Goal: Task Accomplishment & Management: Manage account settings

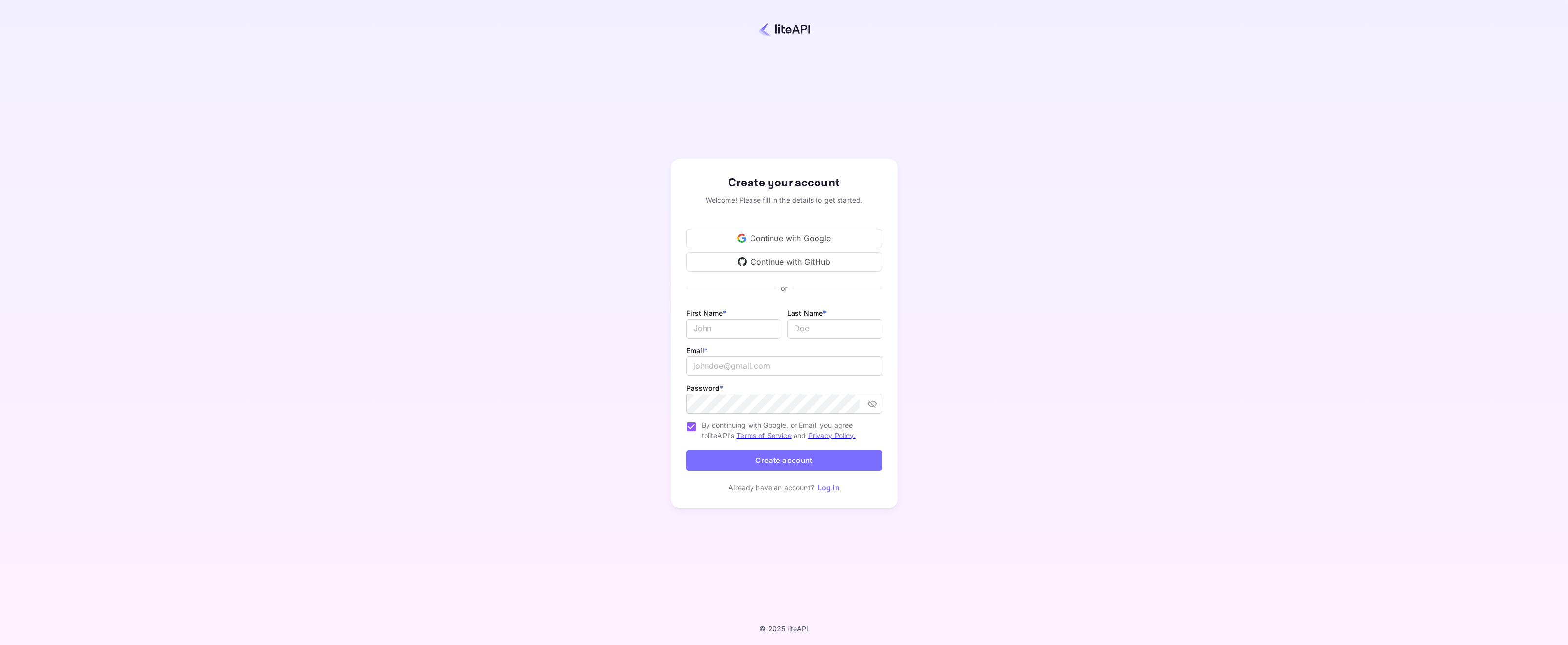
click at [771, 238] on div "Continue with Google" at bounding box center [785, 238] width 196 height 20
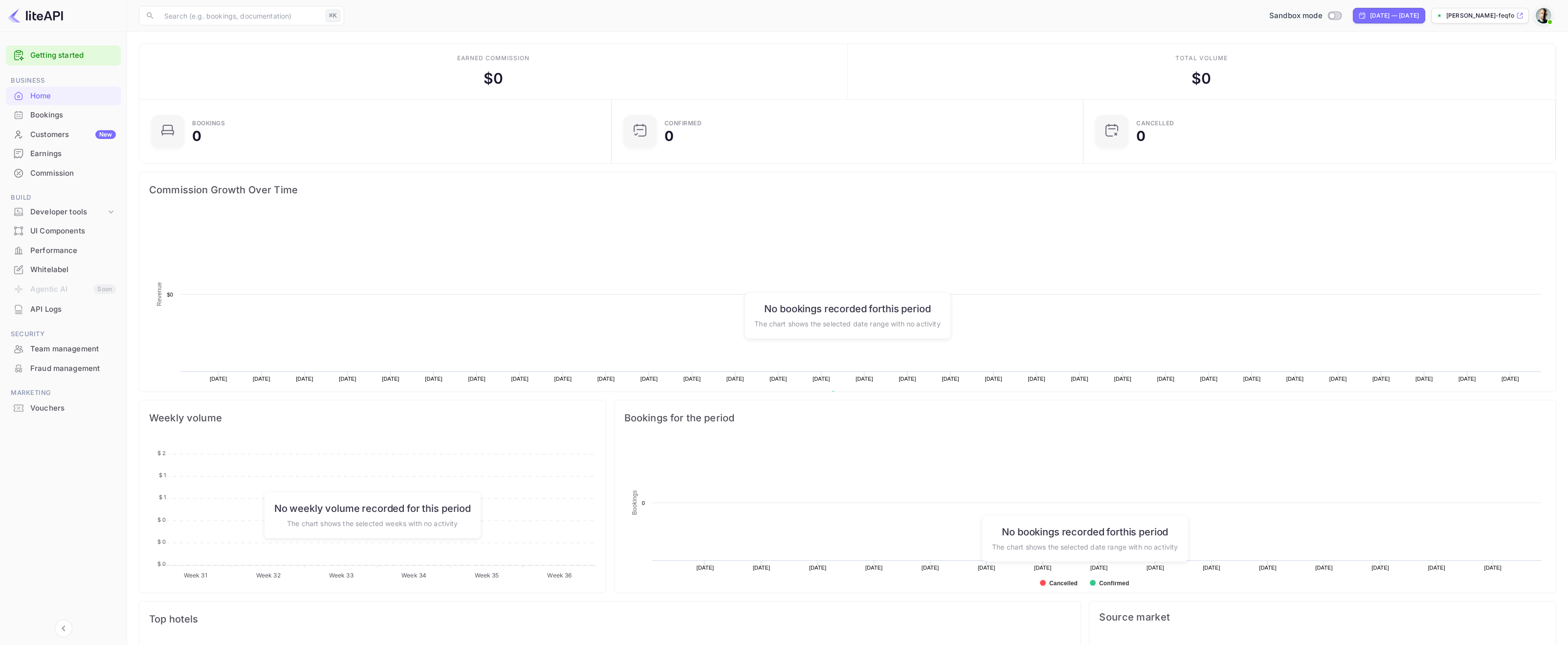
scroll to position [159, 466]
click at [37, 130] on div "Customers New" at bounding box center [73, 135] width 86 height 11
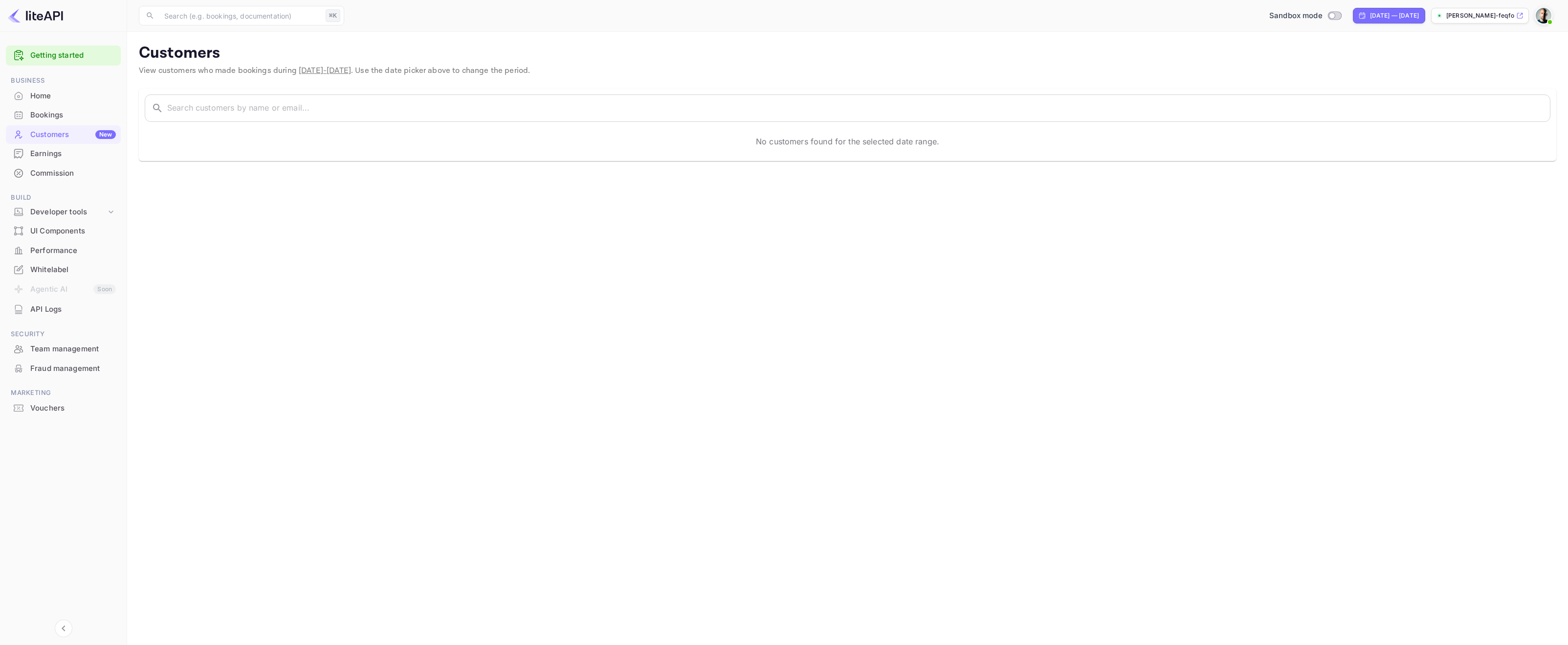
click at [68, 267] on div "Whitelabel" at bounding box center [73, 270] width 86 height 11
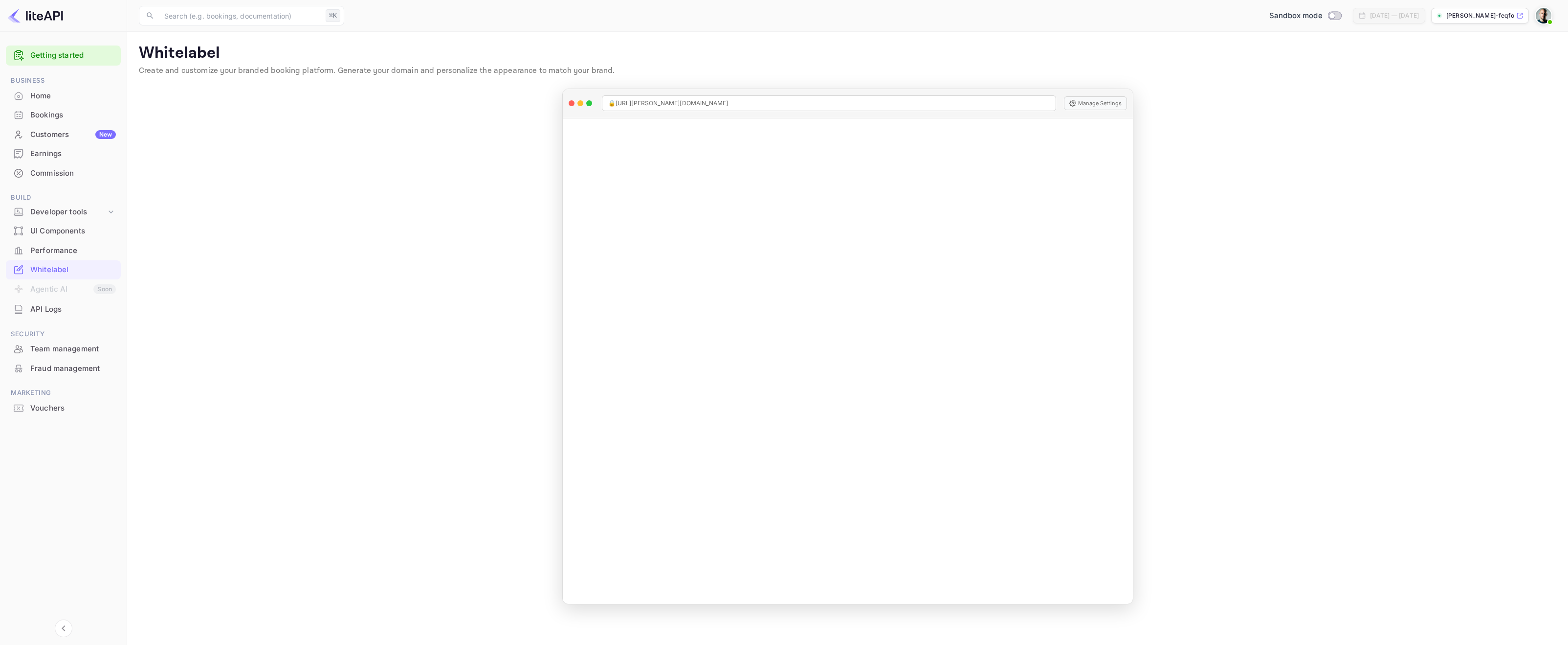
click at [1484, 17] on p "michel-luescher-feqfo...." at bounding box center [1480, 15] width 68 height 9
click at [1550, 13] on img at bounding box center [1544, 16] width 16 height 16
click at [1459, 84] on div "Settings" at bounding box center [1496, 76] width 112 height 23
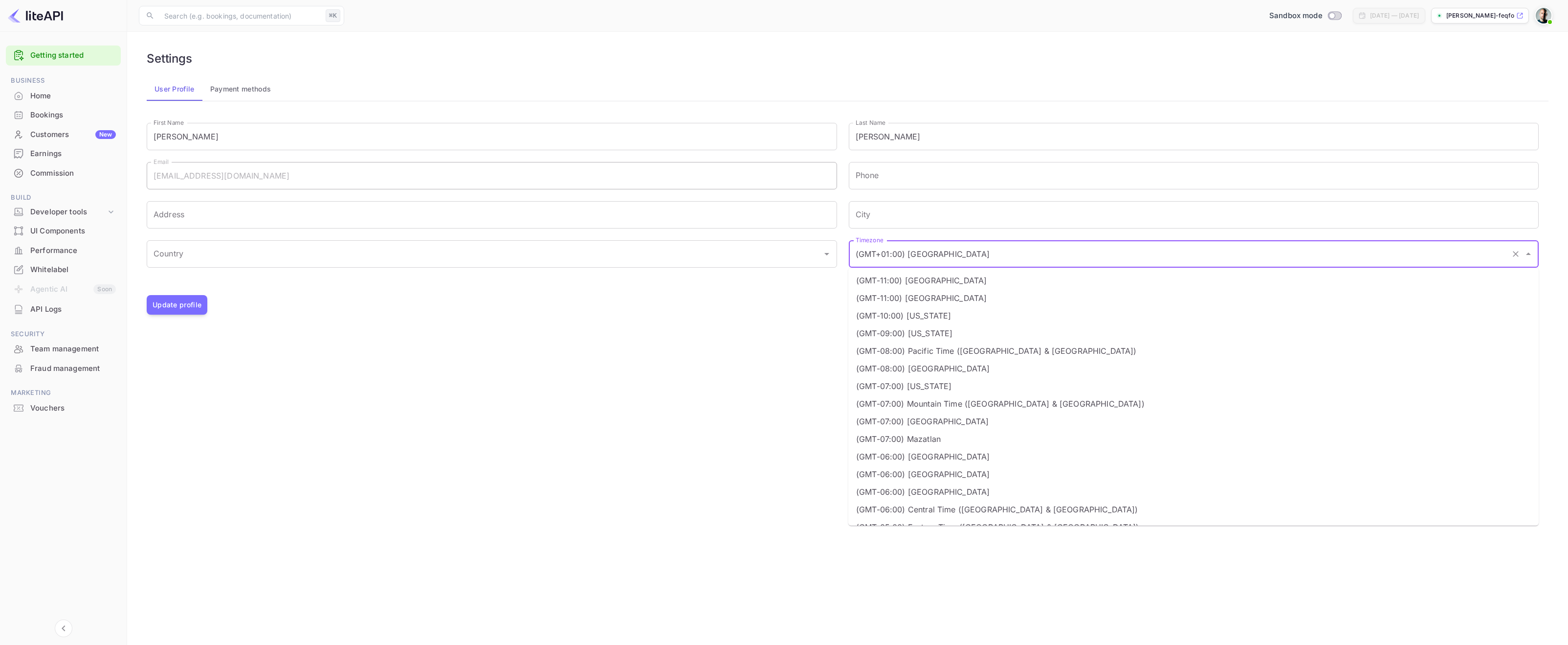
click at [916, 257] on input "(GMT+01:00) Madrid" at bounding box center [1180, 253] width 654 height 18
click at [740, 381] on main "Settings User Profile Payment methods Signing in with google... First Name Mich…" at bounding box center [848, 338] width 1441 height 613
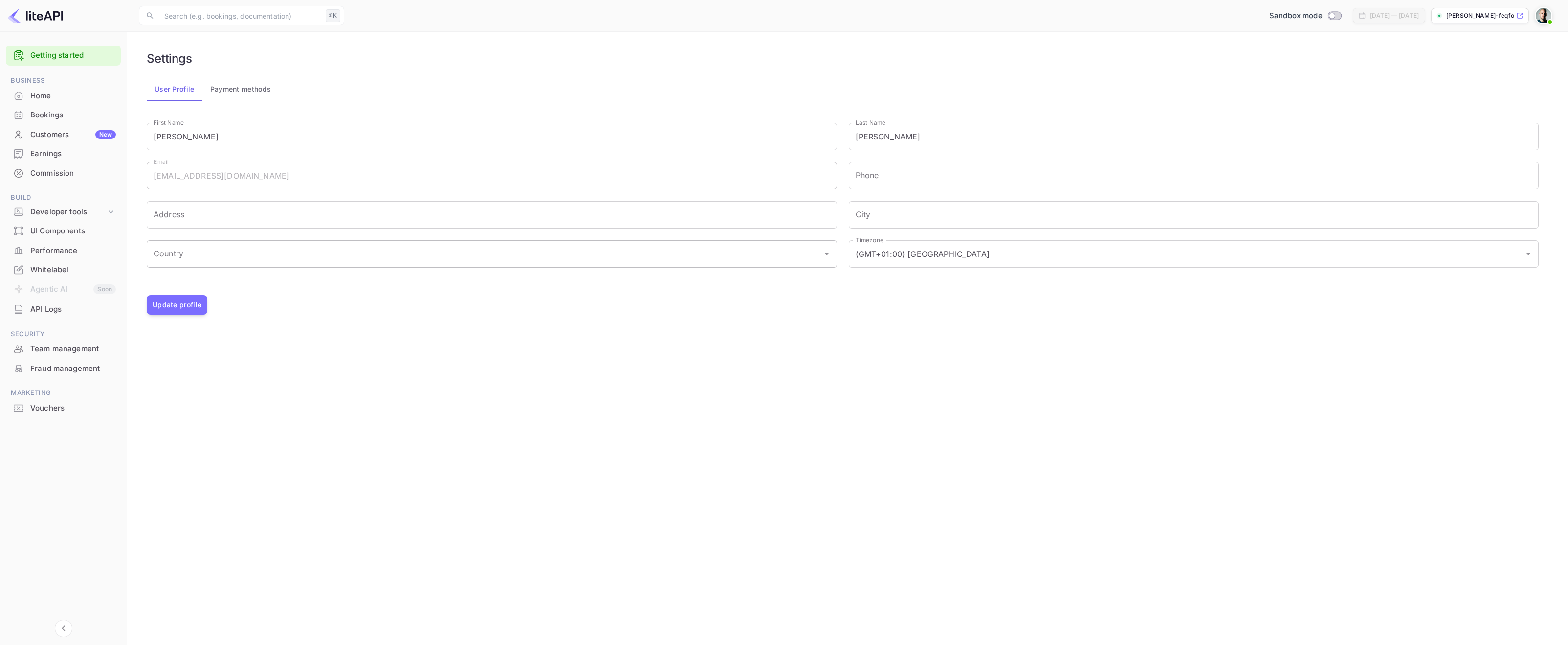
click at [177, 241] on div "Country" at bounding box center [491, 254] width 690 height 27
click at [252, 305] on li "Switzerland" at bounding box center [491, 298] width 690 height 18
type input "Switzerland"
click at [878, 213] on input "City" at bounding box center [1194, 214] width 690 height 27
type input "Badeb"
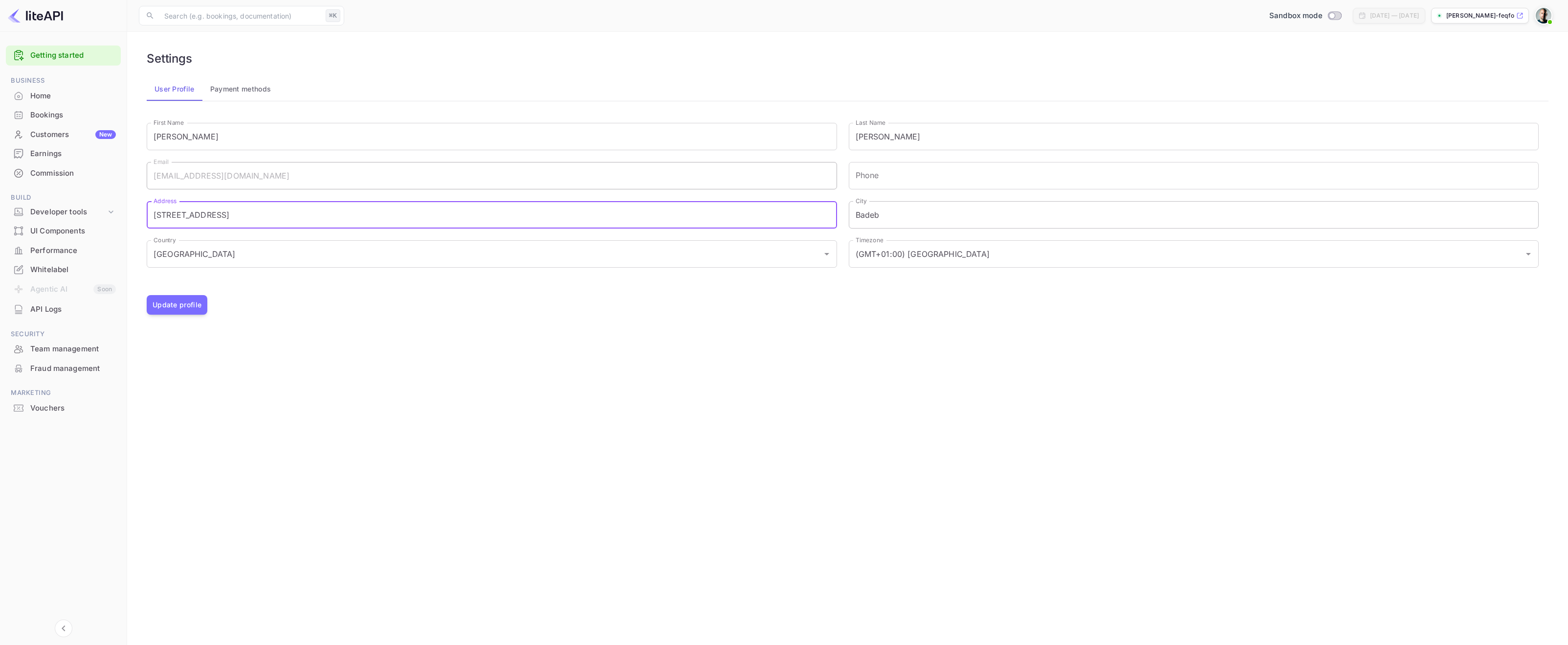
type input "Haselstrasse 16"
type input "Baden"
click at [170, 307] on button "Update profile" at bounding box center [177, 304] width 60 height 20
click at [275, 90] on button "Payment methods" at bounding box center [240, 88] width 76 height 23
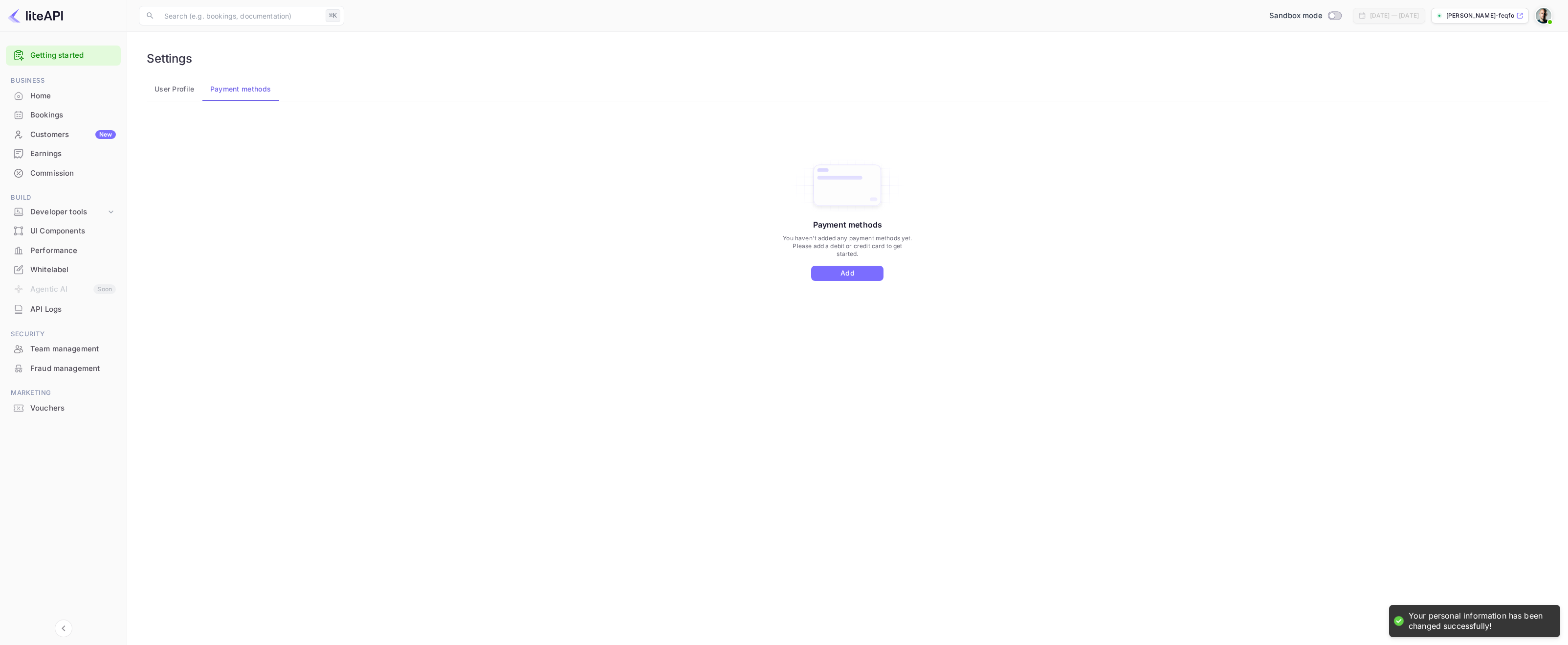
click at [57, 119] on div "Bookings" at bounding box center [73, 115] width 86 height 11
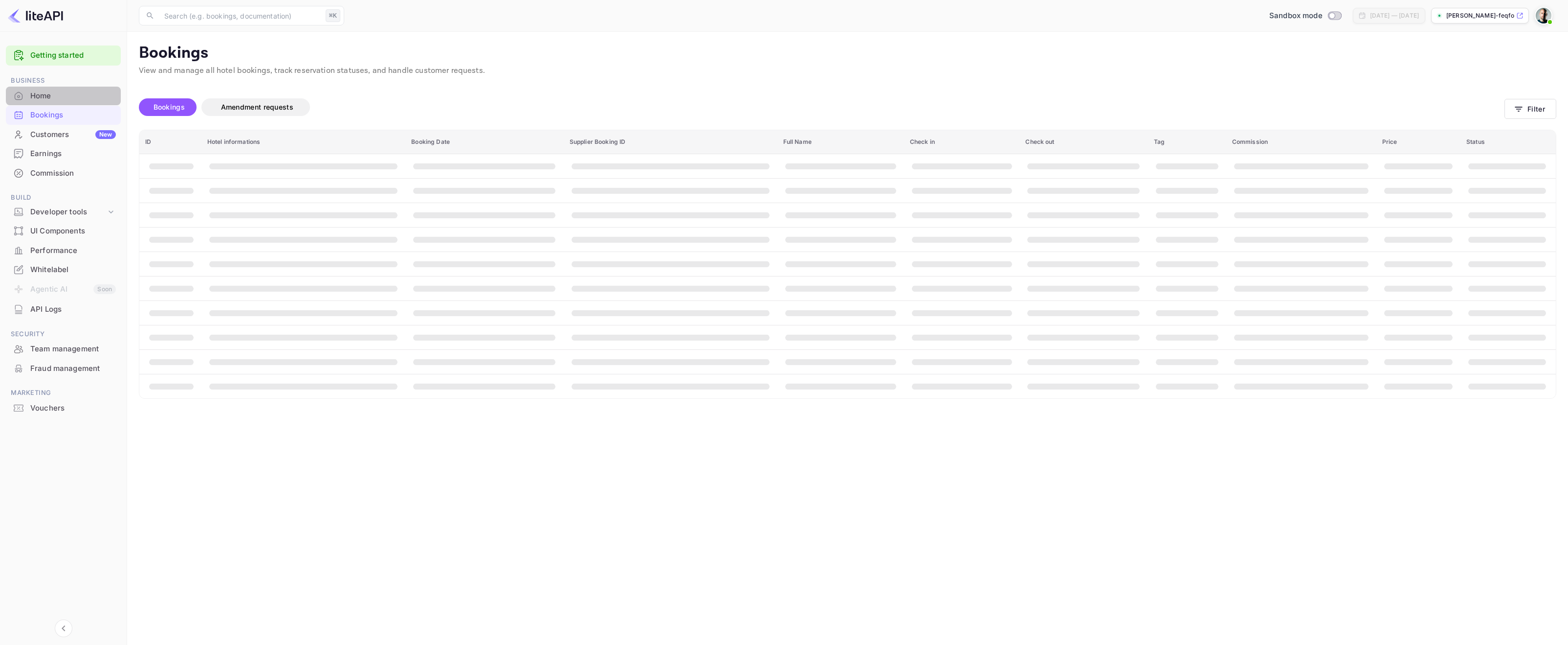
click at [57, 101] on div "Home" at bounding box center [63, 96] width 115 height 19
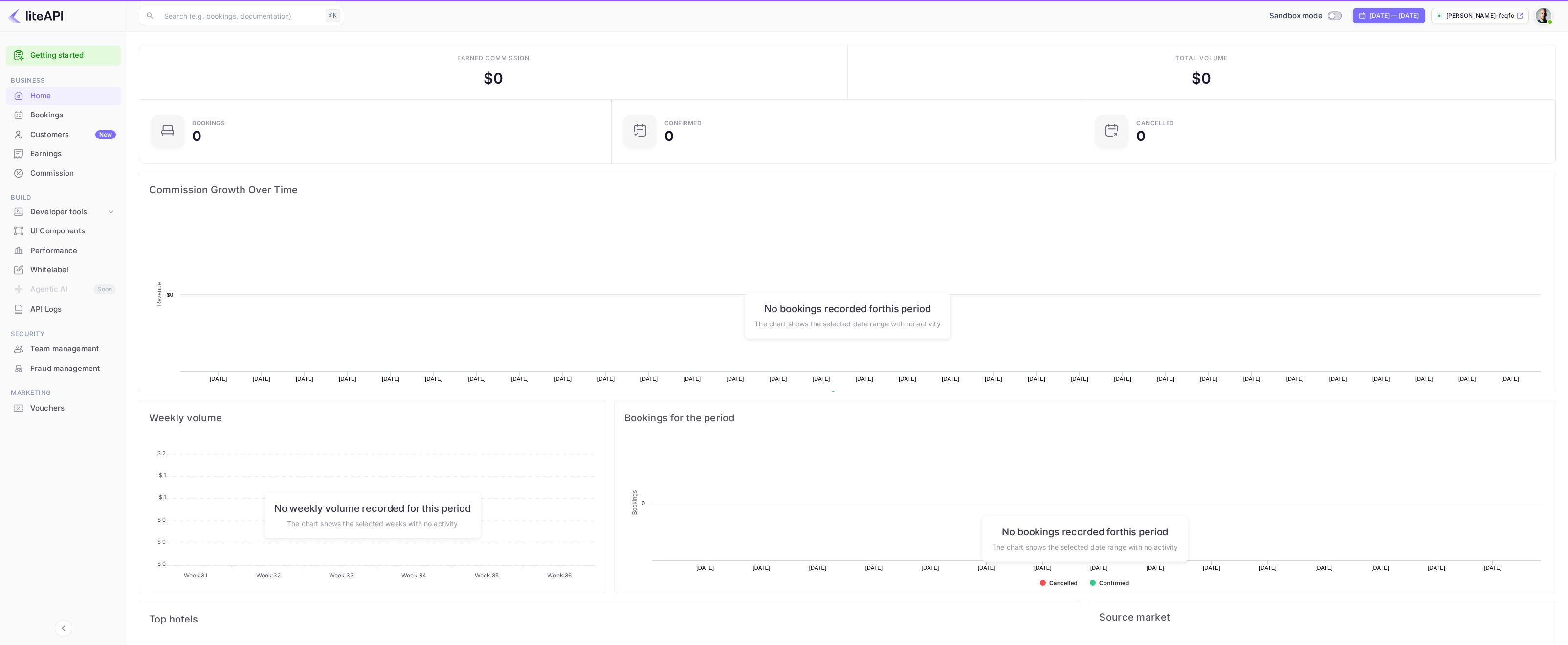
scroll to position [159, 466]
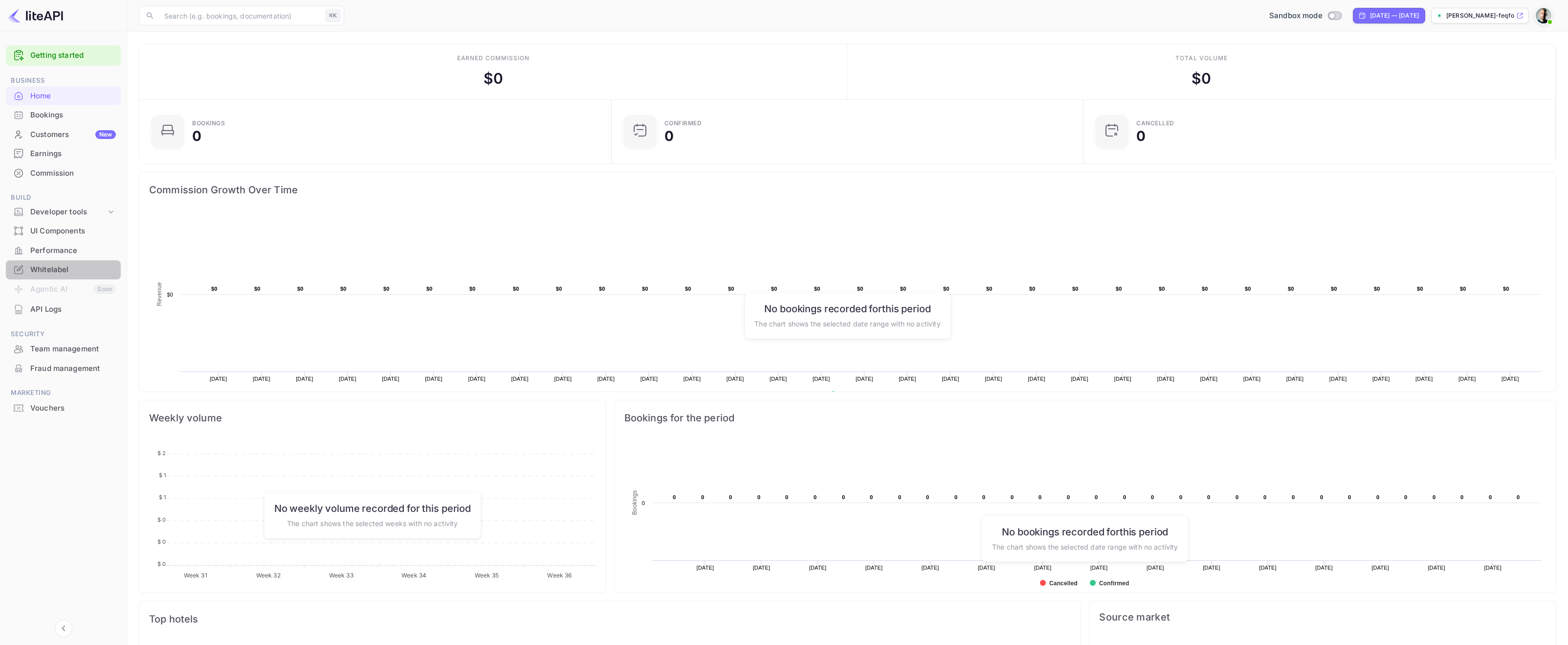
click at [71, 269] on div "Whitelabel" at bounding box center [73, 270] width 86 height 11
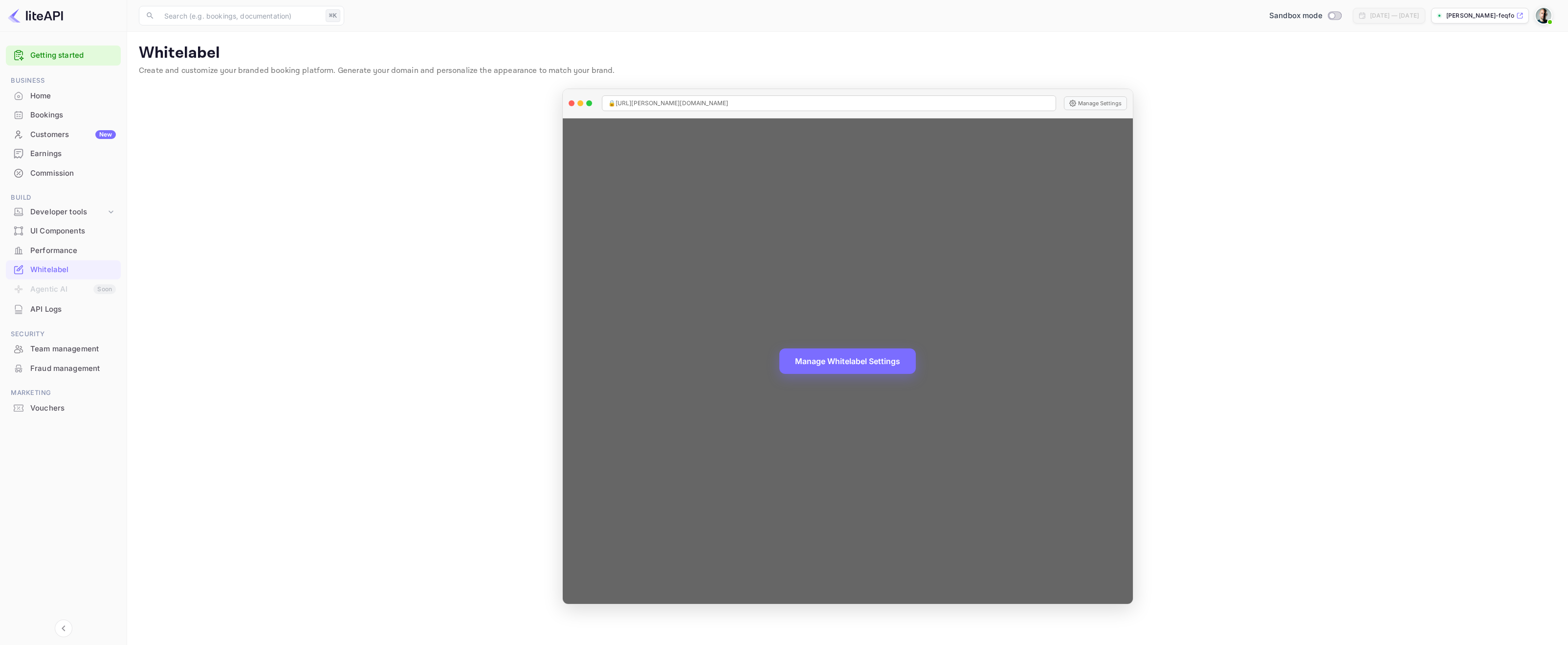
drag, startPoint x: 704, startPoint y: 108, endPoint x: 704, endPoint y: 104, distance: 4.0
click at [704, 108] on div "🔒 https://michel-luescher-feqfo.nuitee.link" at bounding box center [829, 104] width 454 height 16
click at [703, 101] on span "🔒 https://michel-luescher-feqfo.nuitee.link" at bounding box center [668, 103] width 120 height 9
click at [1086, 100] on button "Manage Settings" at bounding box center [1095, 103] width 63 height 14
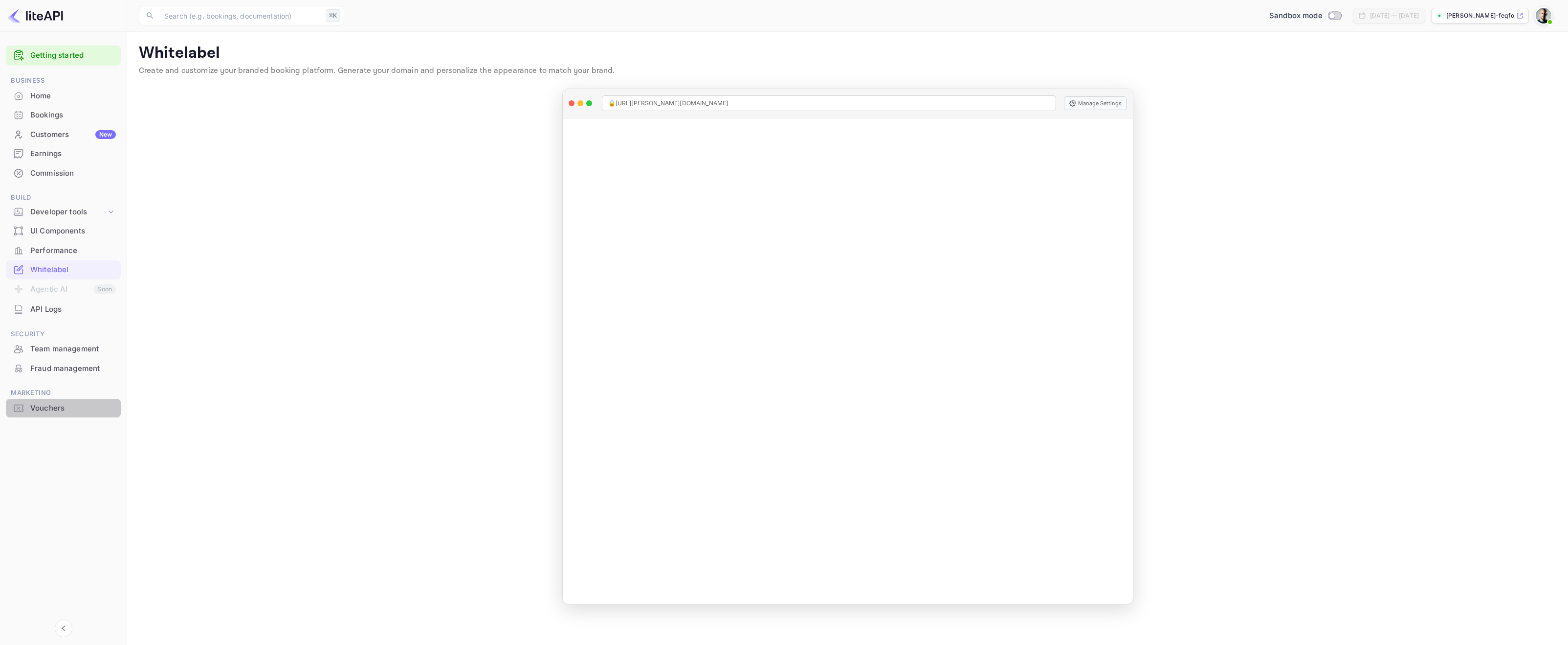
click at [71, 407] on div "Vouchers" at bounding box center [73, 408] width 86 height 11
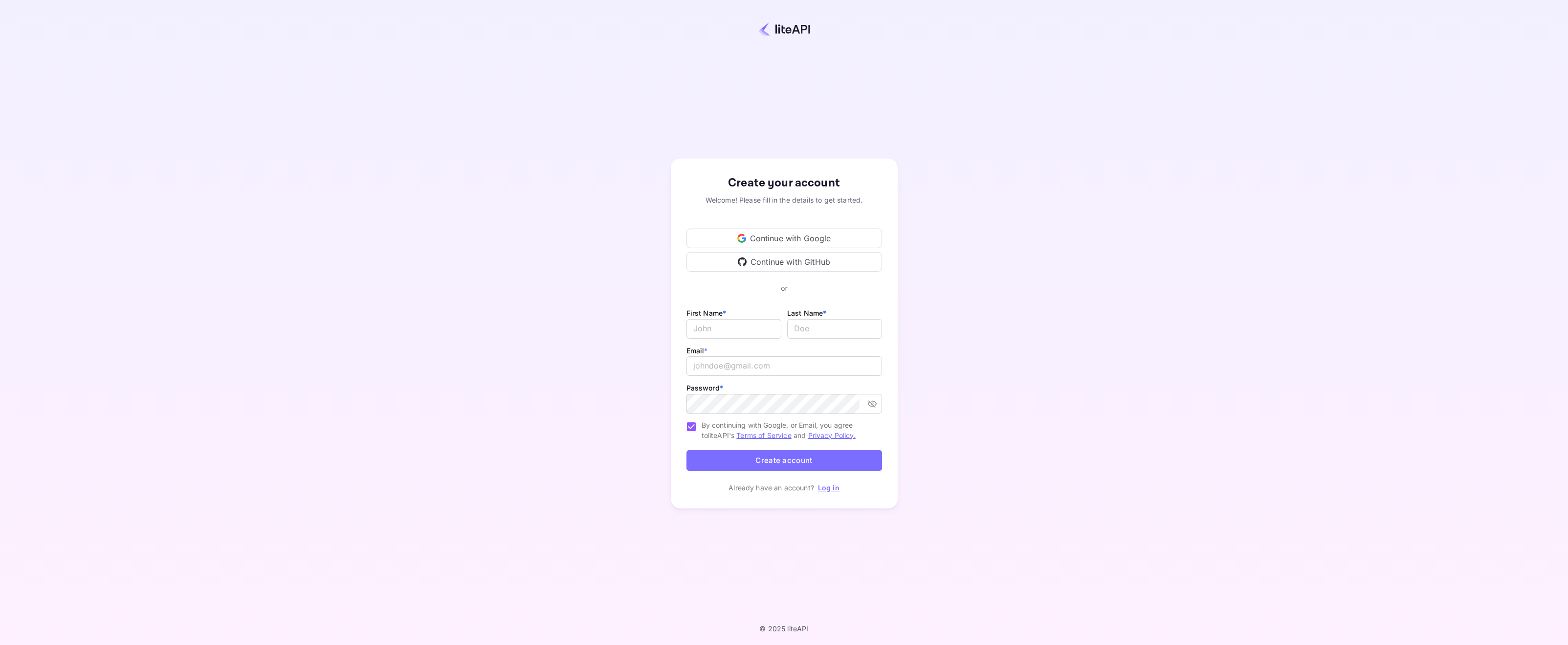
click at [811, 242] on div "Continue with Google" at bounding box center [785, 238] width 196 height 20
click at [841, 229] on div "Continue with Google" at bounding box center [785, 238] width 196 height 20
click at [835, 488] on link "Log in" at bounding box center [829, 487] width 21 height 8
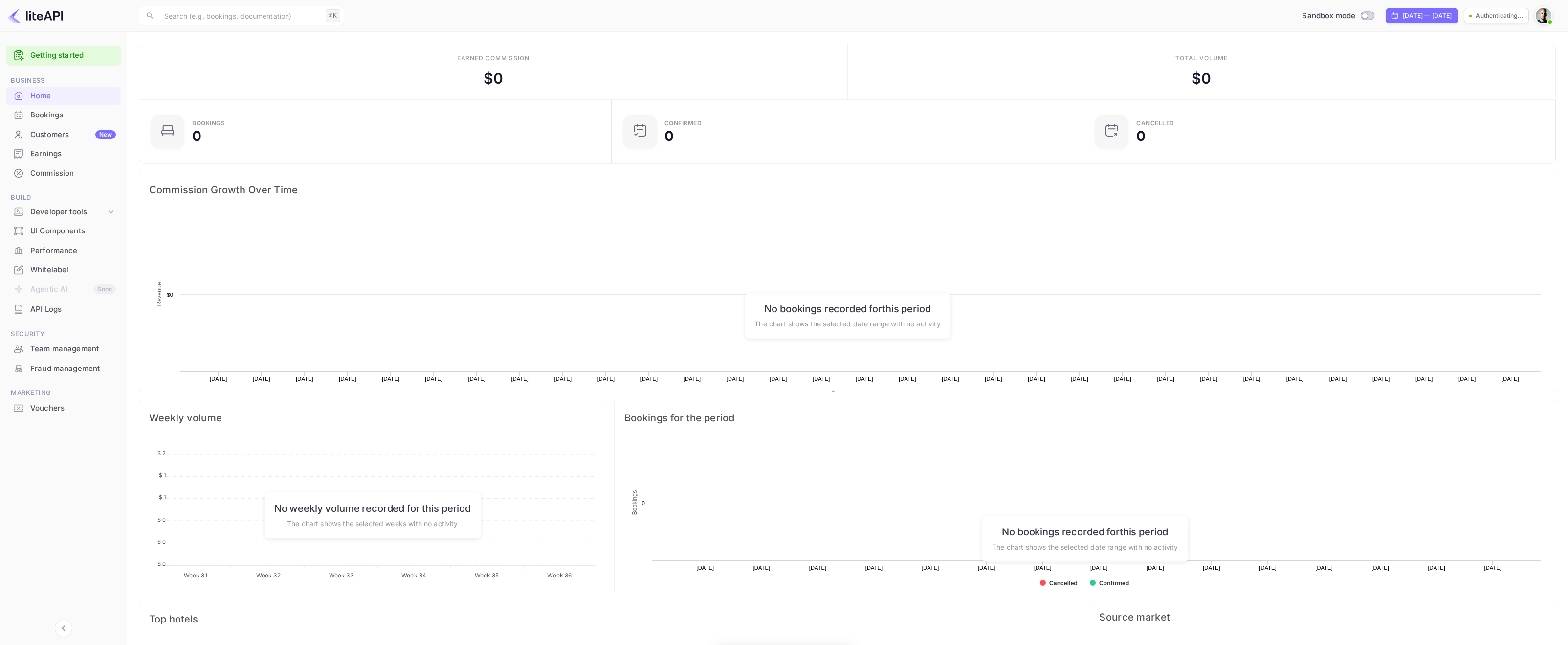
scroll to position [159, 466]
click at [1530, 16] on div "Sandbox mode Aug 2, 2025 — Sep 1, 2025 michel-luescher-feqfo...." at bounding box center [952, 16] width 1208 height 18
click at [1553, 15] on div at bounding box center [1545, 16] width 21 height 18
click at [1545, 14] on img at bounding box center [1544, 16] width 16 height 16
click at [1493, 100] on div "Logout" at bounding box center [1496, 100] width 112 height 23
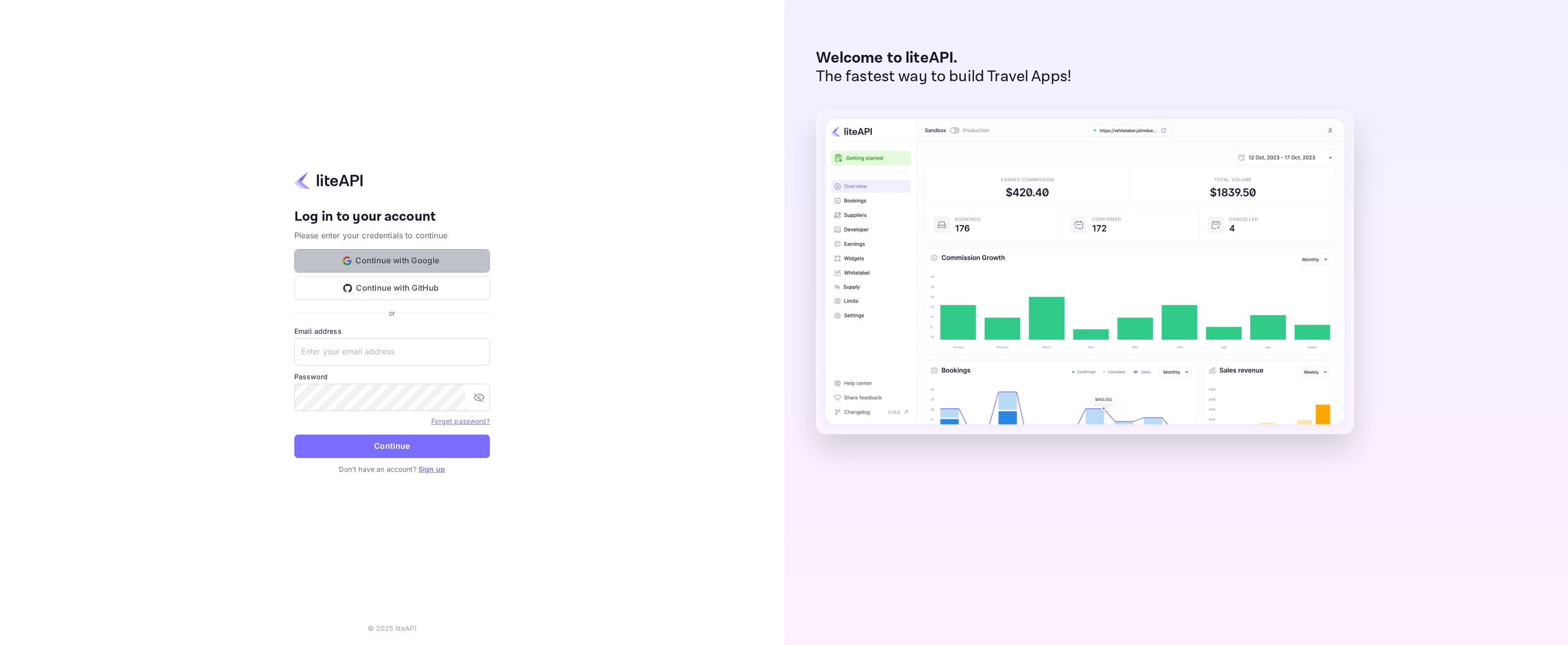
click at [395, 263] on button "Continue with Google" at bounding box center [392, 260] width 196 height 23
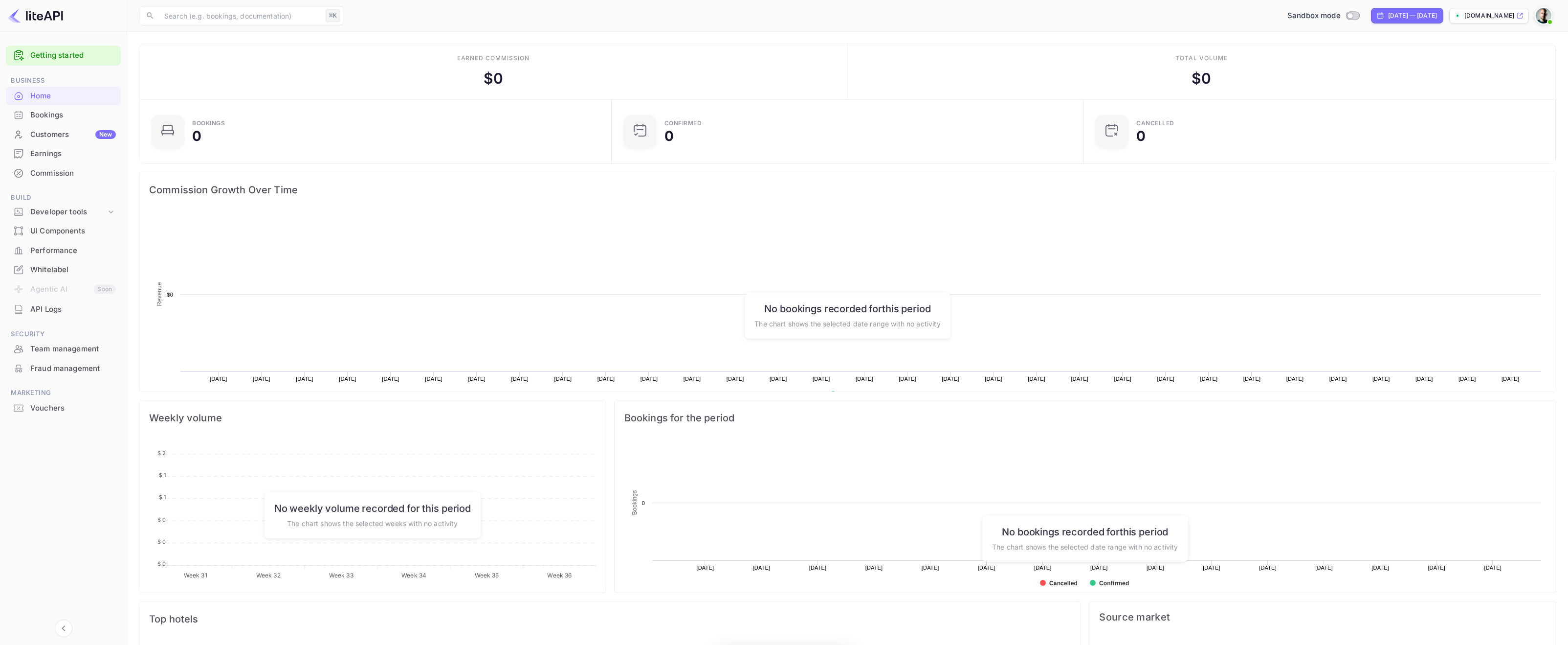
scroll to position [159, 466]
click at [77, 300] on div "API Logs" at bounding box center [63, 310] width 115 height 19
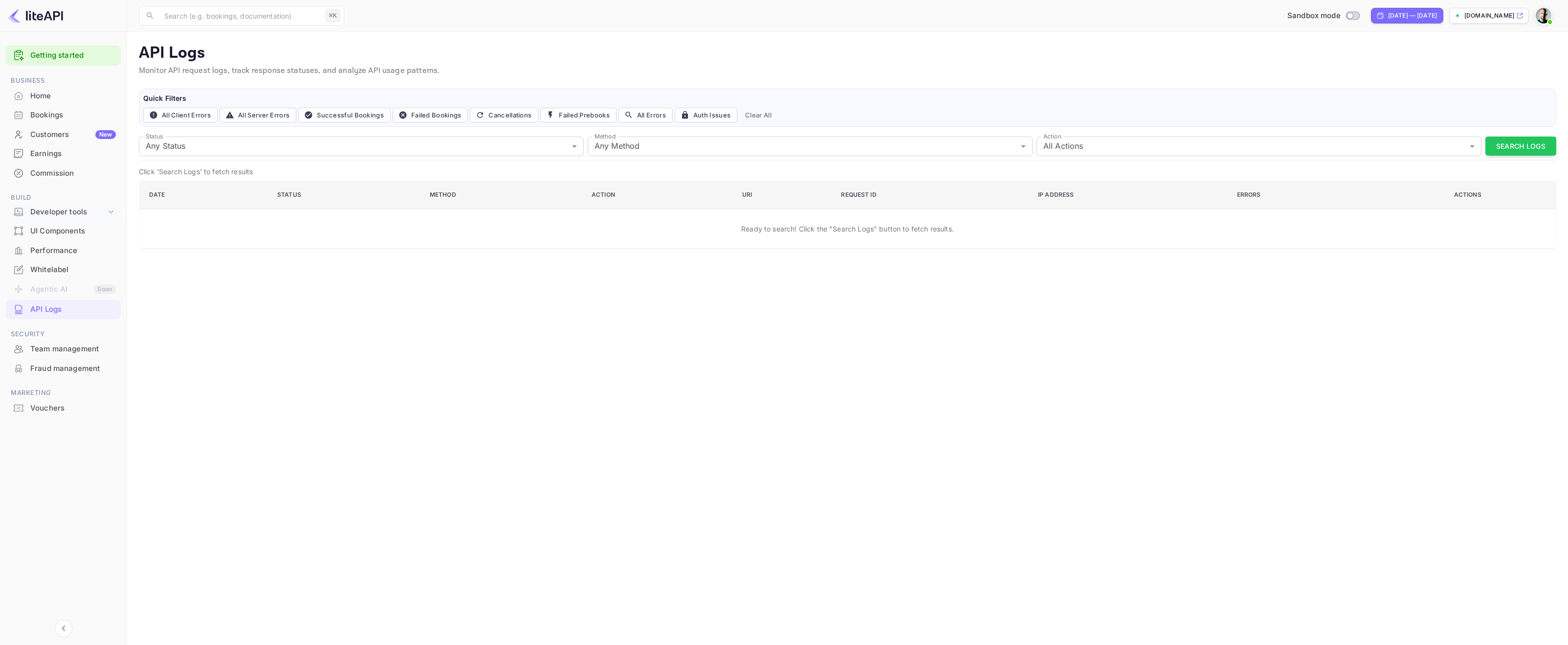
click at [69, 209] on div "Developer tools" at bounding box center [68, 212] width 76 height 11
click at [103, 291] on div "UI Components" at bounding box center [73, 291] width 86 height 11
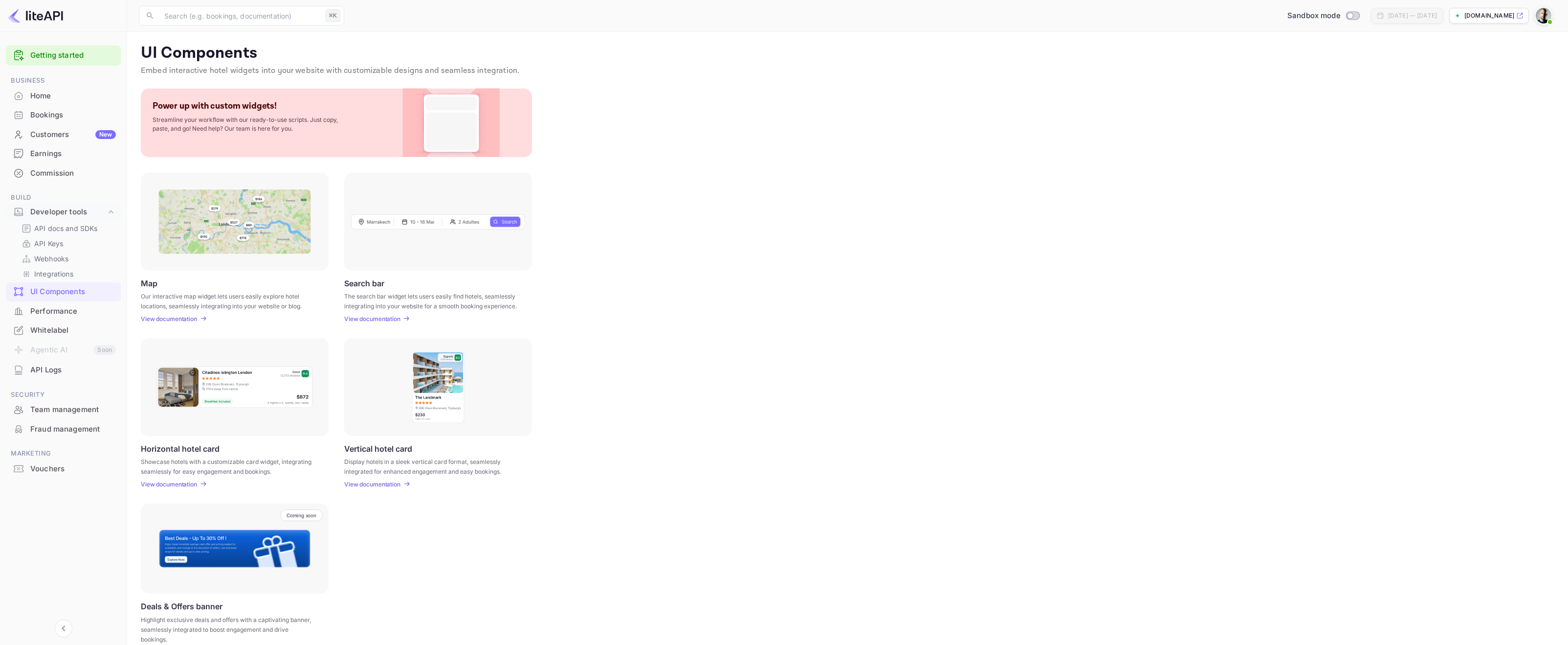
click at [390, 319] on p "View documentation" at bounding box center [372, 319] width 57 height 7
click at [41, 317] on div "Performance" at bounding box center [63, 311] width 115 height 19
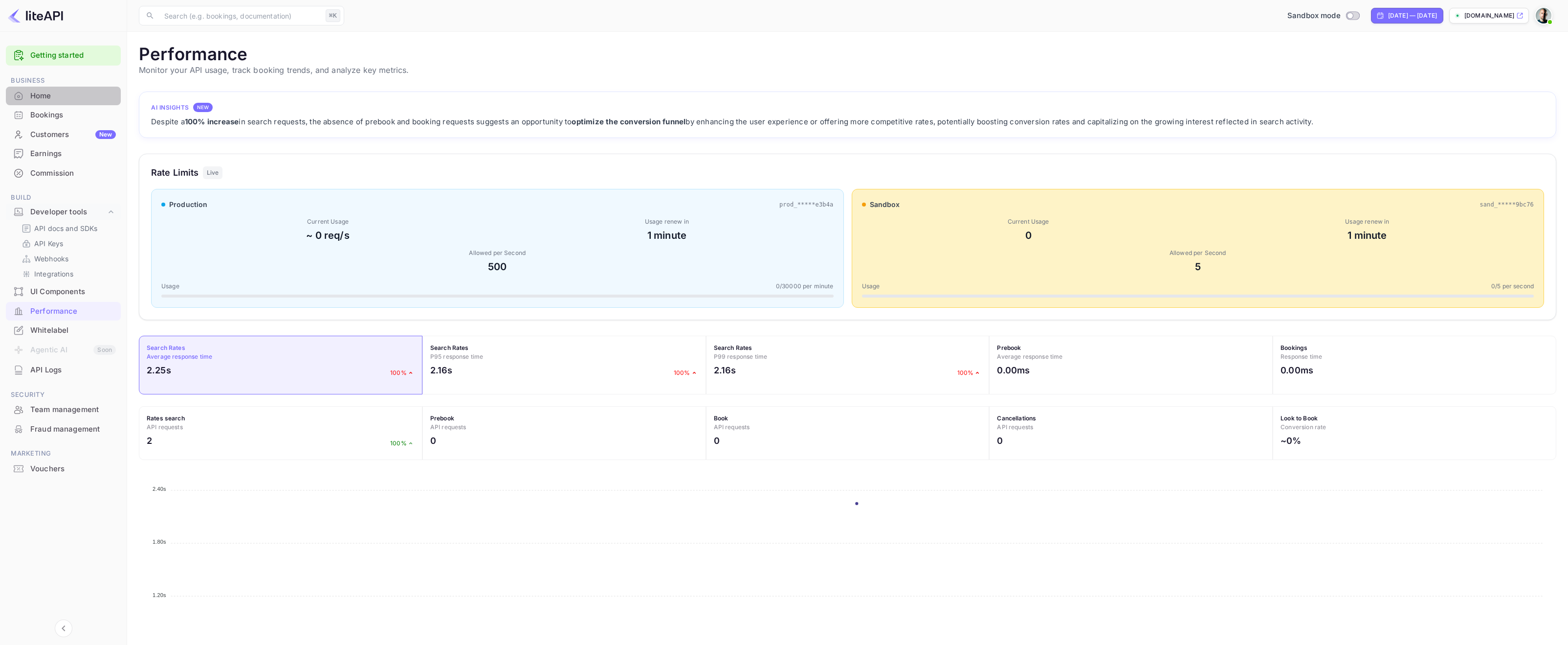
click at [72, 103] on div "Home" at bounding box center [63, 96] width 115 height 19
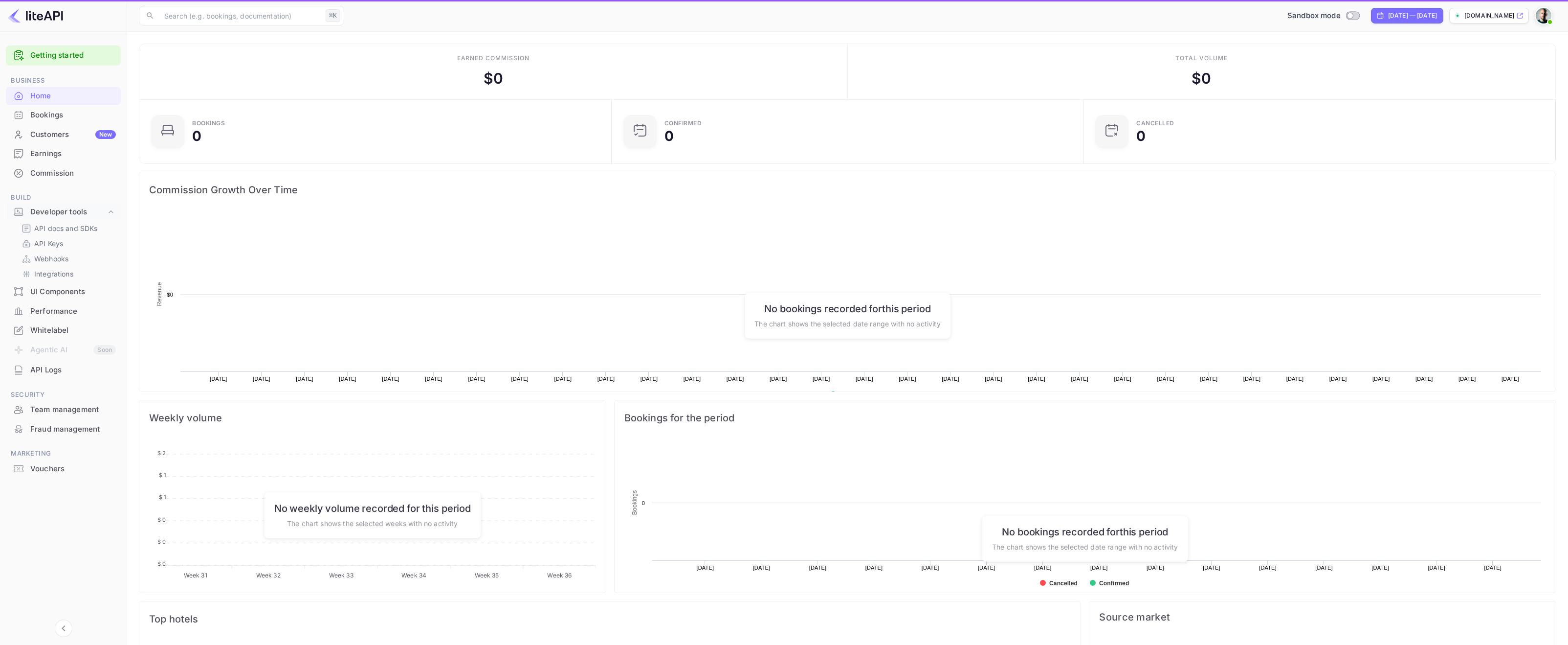
scroll to position [159, 466]
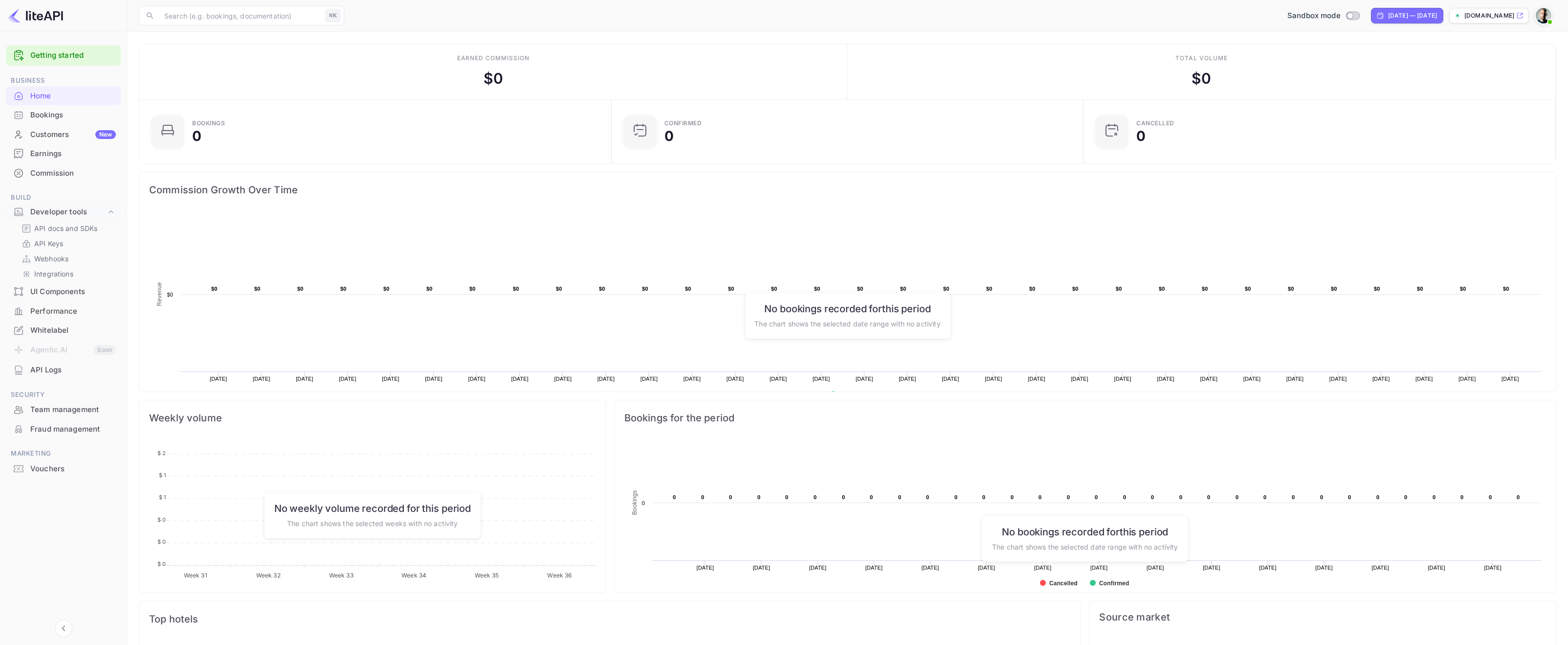
click at [1465, 21] on div "[DOMAIN_NAME]" at bounding box center [1489, 16] width 80 height 16
